Goal: Task Accomplishment & Management: Manage account settings

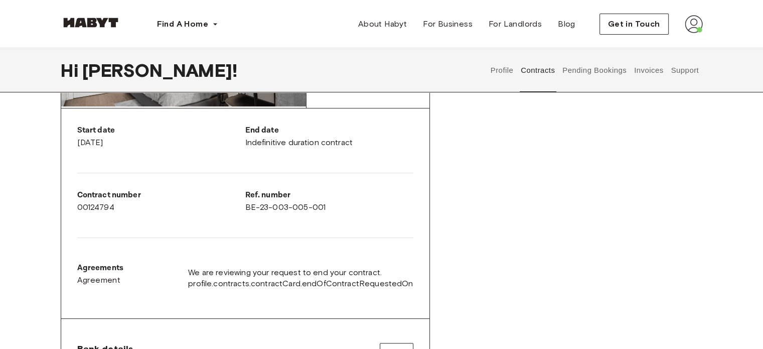
scroll to position [176, 0]
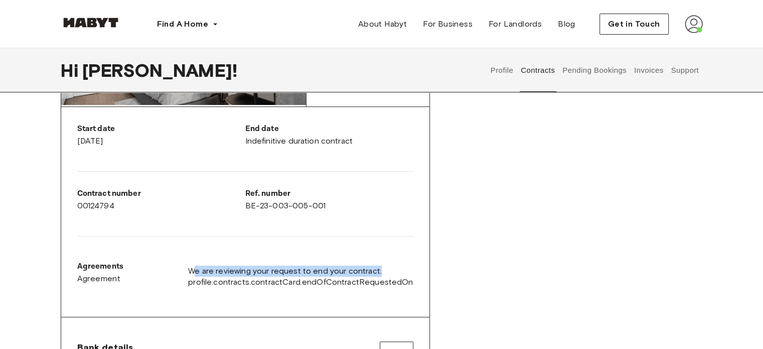
drag, startPoint x: 200, startPoint y: 270, endPoint x: 443, endPoint y: 272, distance: 243.4
click at [443, 272] on div "Rent contract - 00124794 Activated ▲ ▲ Your Stay [GEOGRAPHIC_DATA] , [GEOGRAPHI…" at bounding box center [382, 223] width 642 height 553
click at [253, 256] on div "Agreements Agreement We are reviewing your request to end your contract. profil…" at bounding box center [245, 276] width 336 height 48
click at [648, 72] on button "Invoices" at bounding box center [649, 70] width 32 height 44
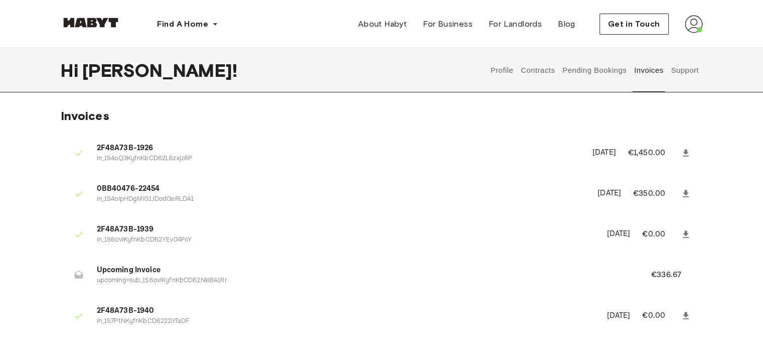
click at [681, 70] on button "Support" at bounding box center [685, 70] width 31 height 44
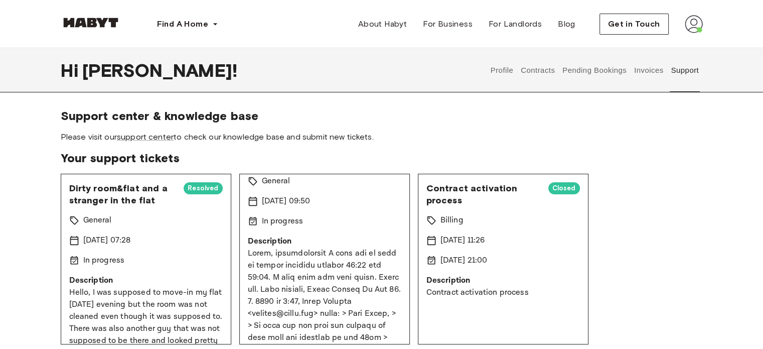
click at [704, 20] on div "Find A Home [GEOGRAPHIC_DATA] [GEOGRAPHIC_DATA] [GEOGRAPHIC_DATA] [GEOGRAPHIC_D…" at bounding box center [382, 24] width 723 height 48
click at [691, 20] on img at bounding box center [694, 24] width 18 height 18
click at [551, 64] on button "Contracts" at bounding box center [538, 70] width 37 height 44
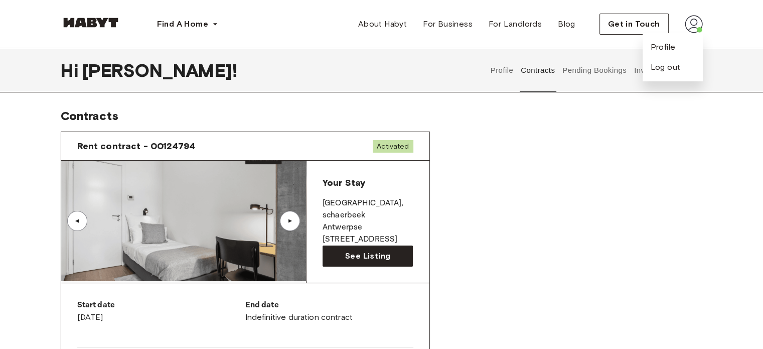
click at [507, 62] on button "Profile" at bounding box center [502, 70] width 26 height 44
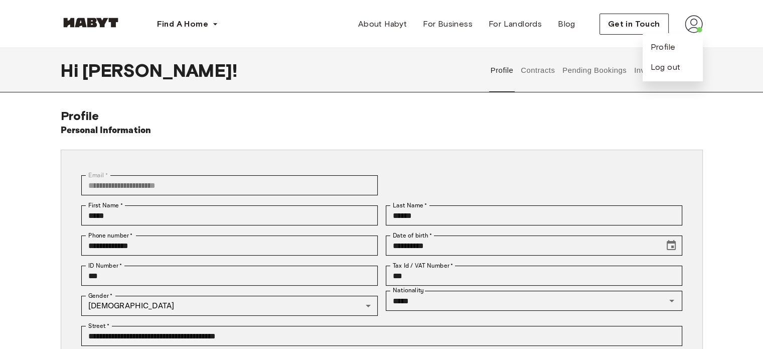
click at [699, 25] on img at bounding box center [694, 24] width 18 height 18
click at [651, 82] on button "Invoices" at bounding box center [649, 70] width 32 height 44
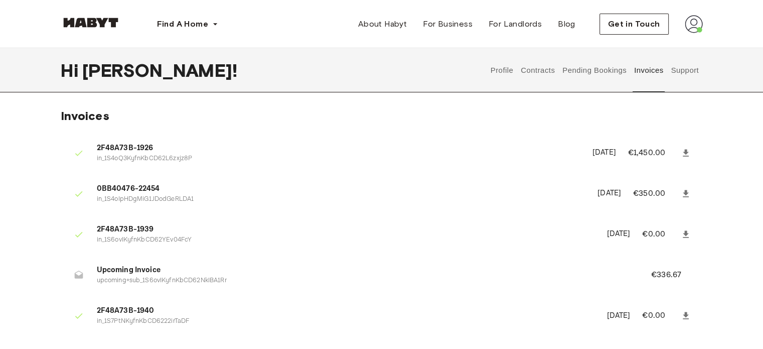
click at [534, 77] on button "Contracts" at bounding box center [538, 70] width 37 height 44
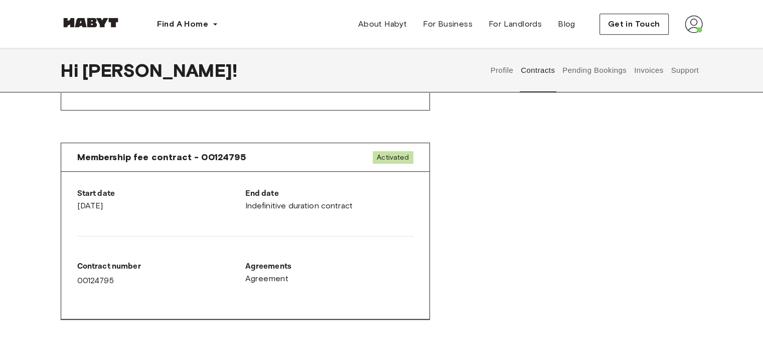
scroll to position [544, 0]
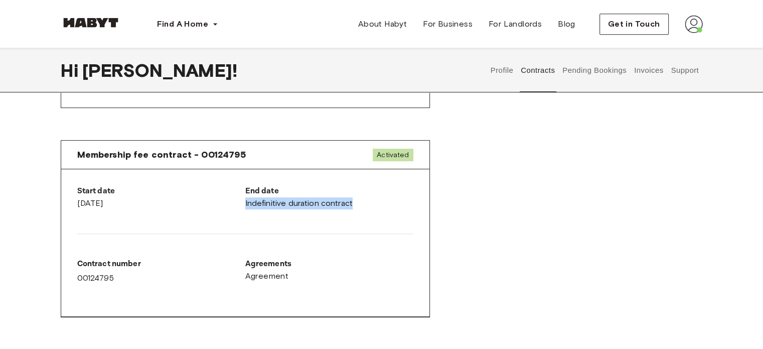
drag, startPoint x: 245, startPoint y: 201, endPoint x: 353, endPoint y: 201, distance: 107.9
click at [353, 201] on div "End date Indefinitive duration contract" at bounding box center [329, 197] width 168 height 24
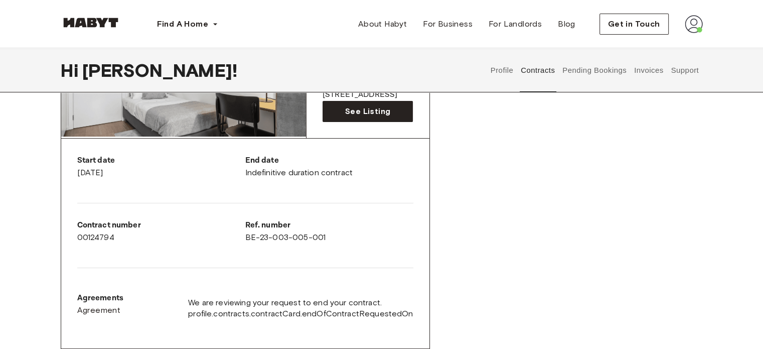
scroll to position [134, 0]
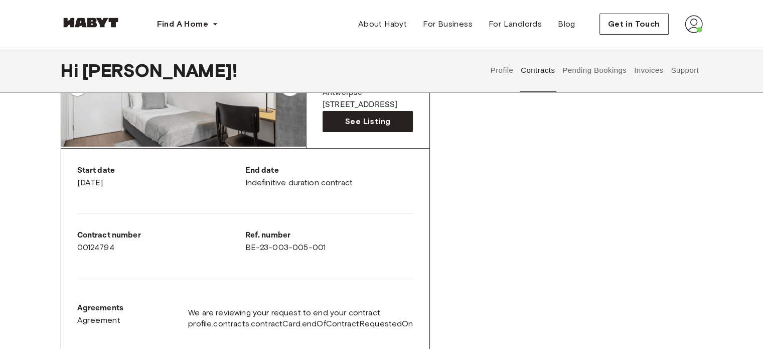
click at [347, 159] on div "Start date [DATE] End date Indefinitive duration contract Contract number 00124…" at bounding box center [245, 254] width 368 height 210
click at [306, 181] on div "End date Indefinitive duration contract" at bounding box center [329, 177] width 168 height 24
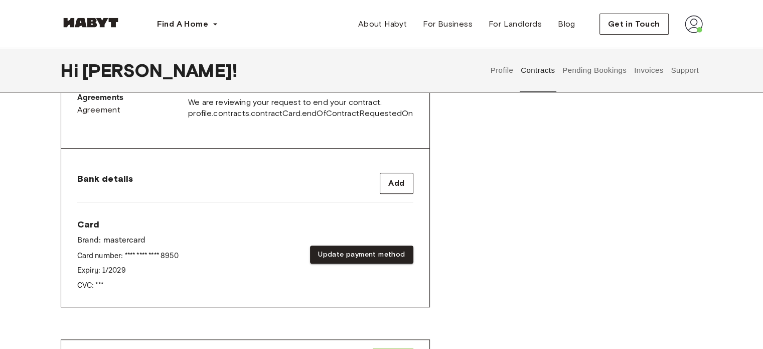
scroll to position [349, 0]
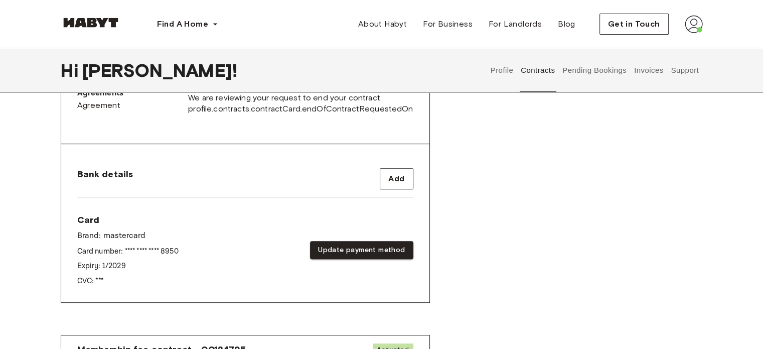
click at [649, 68] on button "Invoices" at bounding box center [649, 70] width 32 height 44
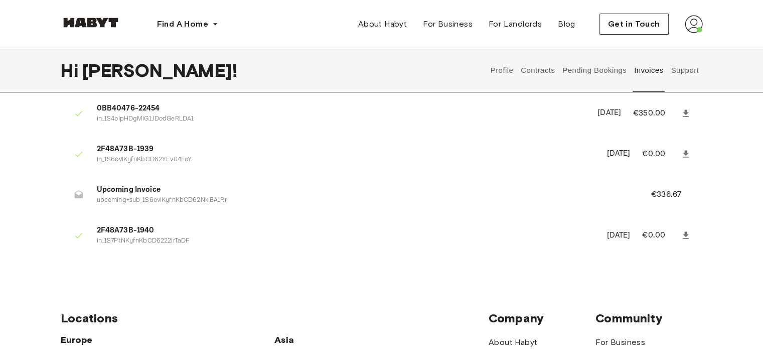
scroll to position [84, 0]
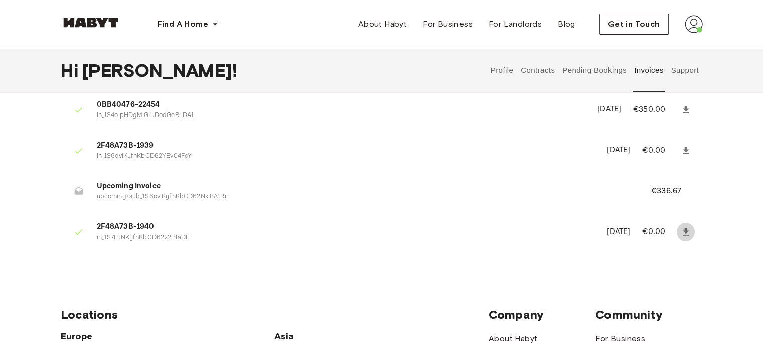
click at [684, 231] on icon at bounding box center [686, 231] width 6 height 7
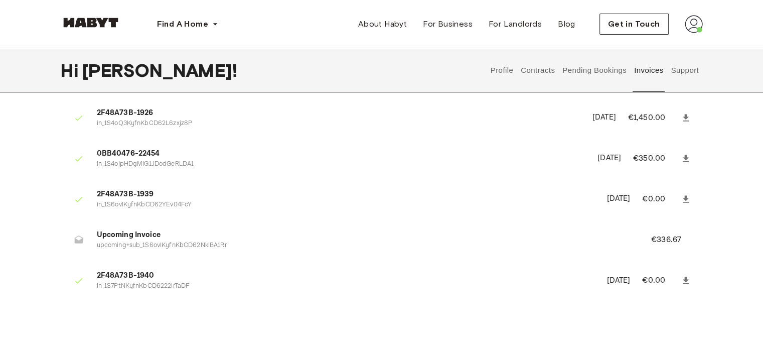
scroll to position [36, 0]
click at [284, 23] on div "Find A Home [GEOGRAPHIC_DATA] [GEOGRAPHIC_DATA] [GEOGRAPHIC_DATA] [GEOGRAPHIC_D…" at bounding box center [382, 24] width 642 height 48
